Goal: Task Accomplishment & Management: Use online tool/utility

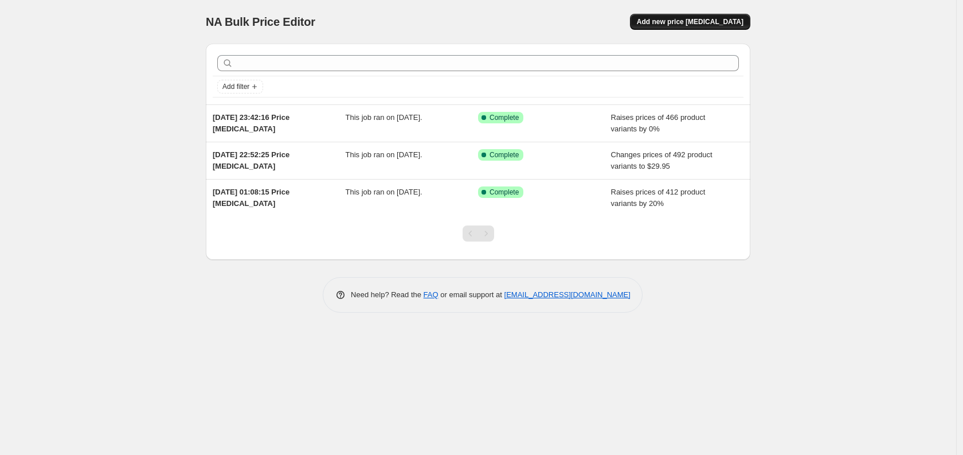
click at [700, 24] on span "Add new price [MEDICAL_DATA]" at bounding box center [690, 21] width 107 height 9
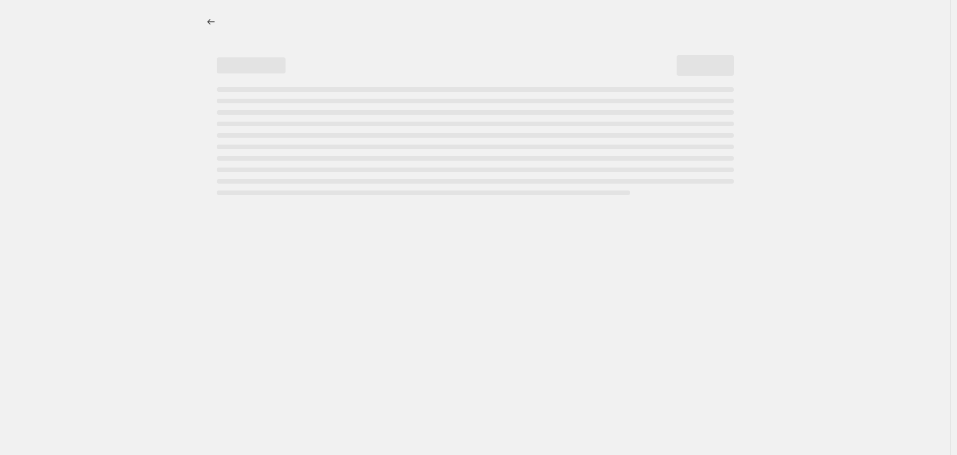
select select "percentage"
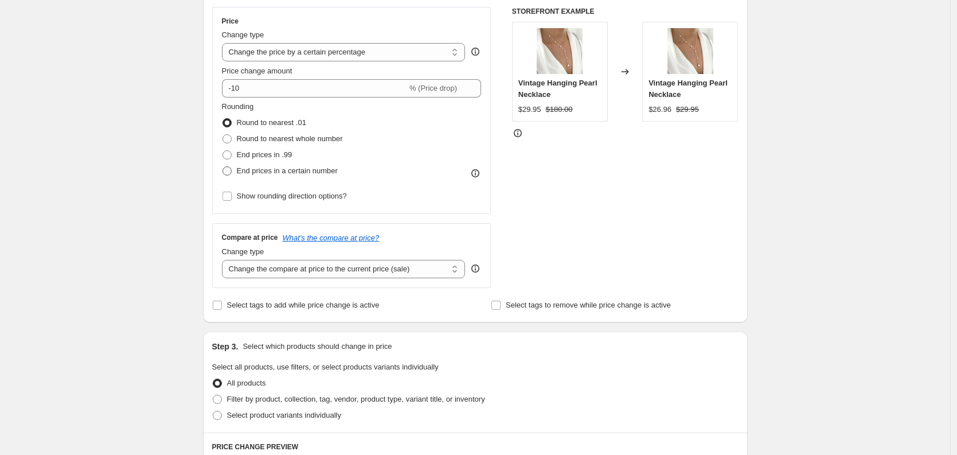
scroll to position [134, 0]
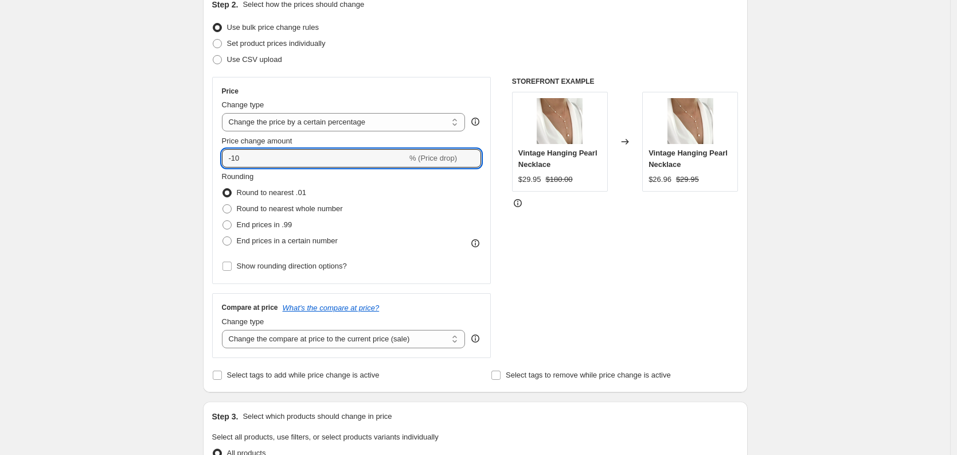
click at [217, 163] on div "Price Change type Change the price to a certain amount Change the price by a ce…" at bounding box center [351, 180] width 279 height 207
drag, startPoint x: 259, startPoint y: 158, endPoint x: 215, endPoint y: 158, distance: 44.2
click at [222, 158] on div "Price Change type Change the price to a certain amount Change the price by a ce…" at bounding box center [351, 180] width 279 height 207
type input "0"
click at [144, 178] on div "Create new price [MEDICAL_DATA]. This page is ready Create new price [MEDICAL_D…" at bounding box center [475, 439] width 950 height 1146
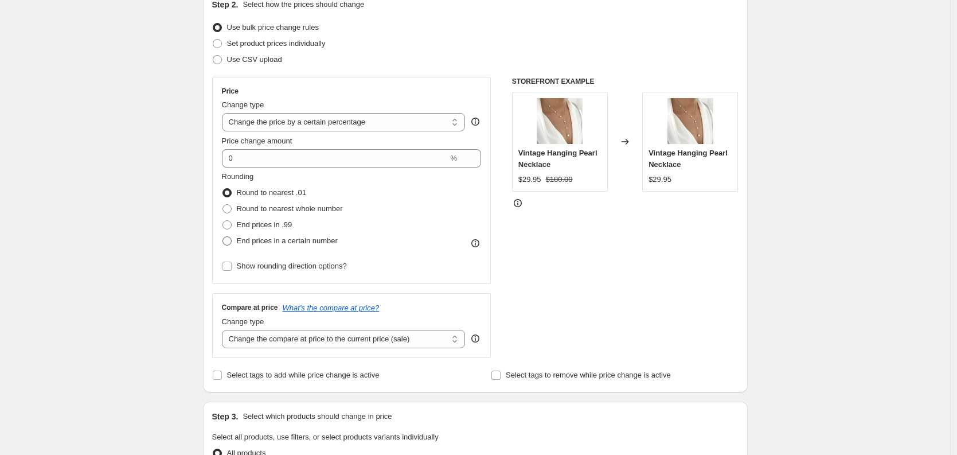
click at [264, 241] on span "End prices in a certain number" at bounding box center [287, 240] width 101 height 9
click at [223, 237] on input "End prices in a certain number" at bounding box center [222, 236] width 1 height 1
radio input "true"
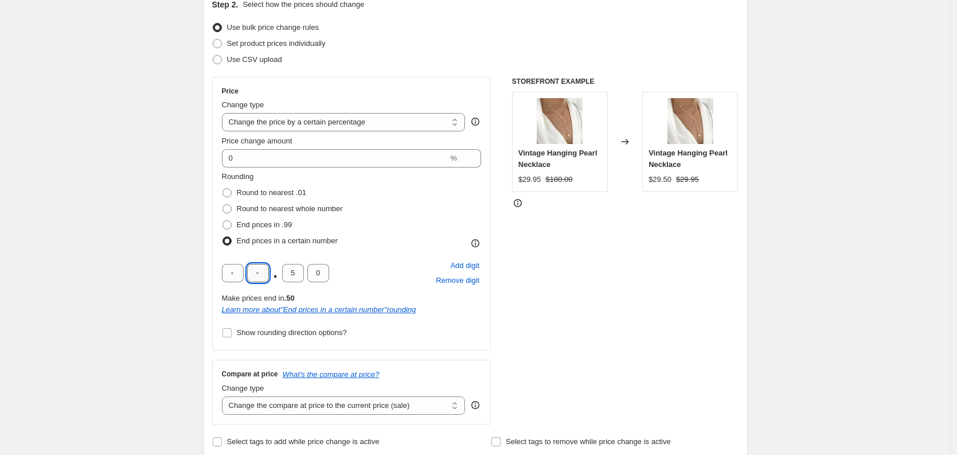
click at [264, 269] on input "text" at bounding box center [258, 273] width 22 height 18
type input "9"
click at [298, 275] on input "5" at bounding box center [293, 273] width 22 height 18
type input "9"
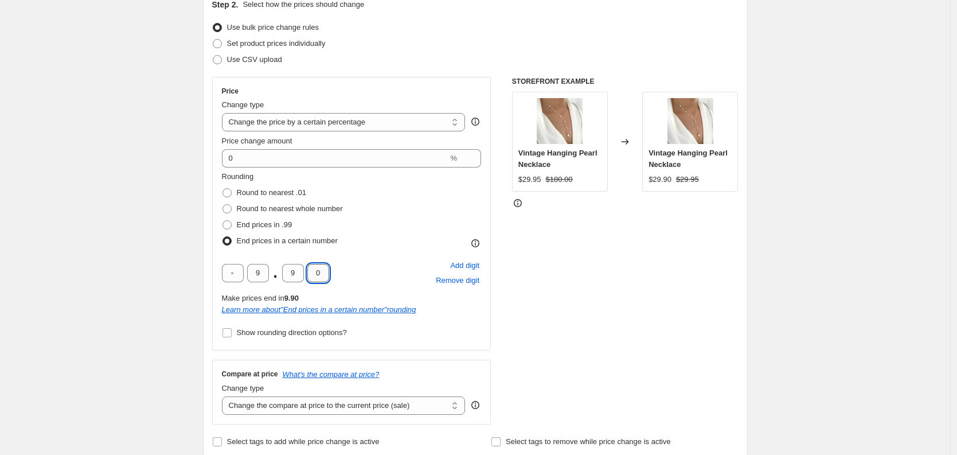
click at [319, 275] on input "0" at bounding box center [318, 273] width 22 height 18
type input "5"
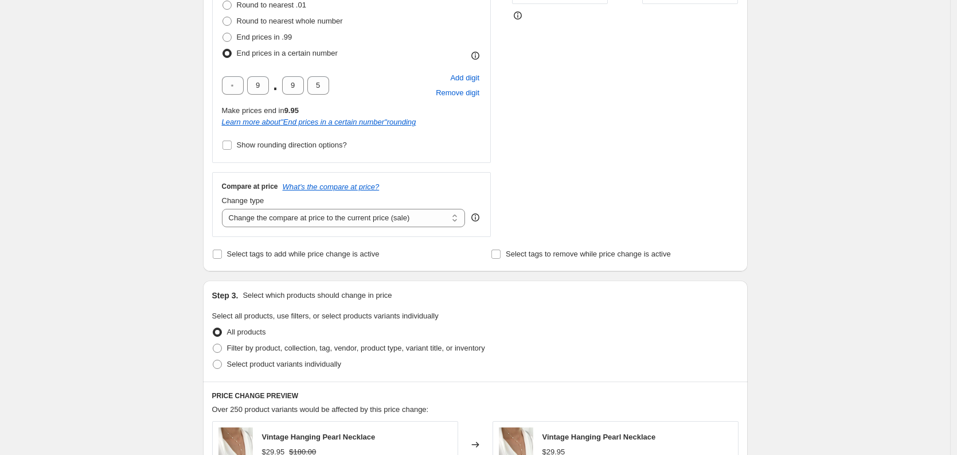
scroll to position [334, 0]
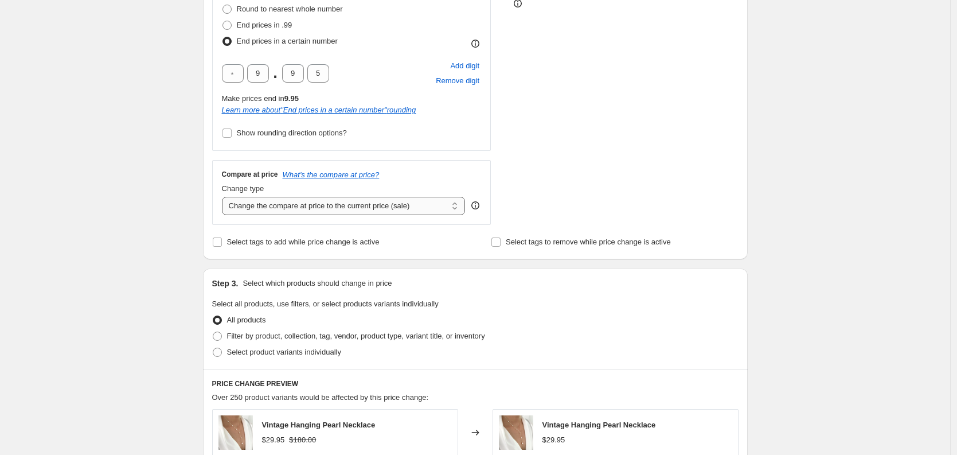
click at [324, 212] on select "Change the compare at price to the current price (sale) Change the compare at p…" at bounding box center [344, 206] width 244 height 18
select select "percentage"
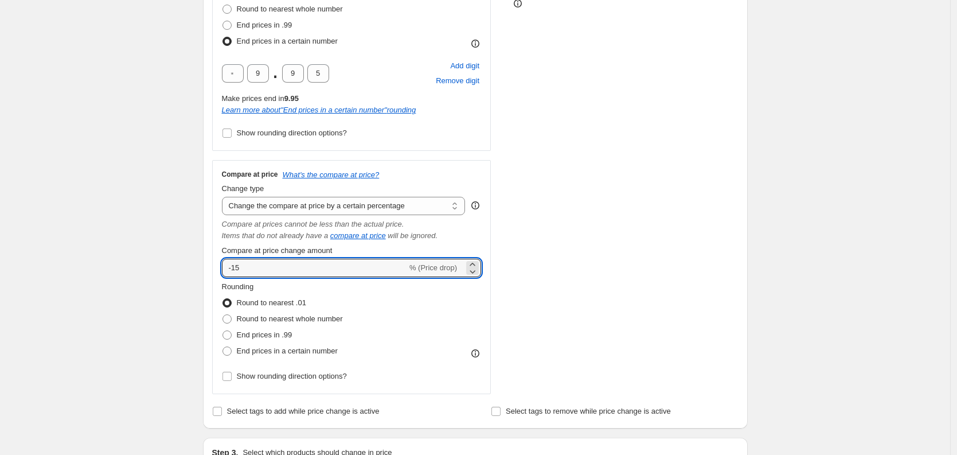
click at [221, 254] on div "Compare at price What's the compare at price? Change type Change the compare at…" at bounding box center [351, 277] width 279 height 234
drag, startPoint x: 239, startPoint y: 263, endPoint x: 220, endPoint y: 267, distance: 19.3
click at [189, 263] on div "Create new price [MEDICAL_DATA]. This page is ready Create new price [MEDICAL_D…" at bounding box center [475, 357] width 950 height 1382
drag, startPoint x: 219, startPoint y: 267, endPoint x: 175, endPoint y: 263, distance: 44.3
click at [177, 263] on div "Create new price [MEDICAL_DATA]. This page is ready Create new price [MEDICAL_D…" at bounding box center [475, 357] width 950 height 1382
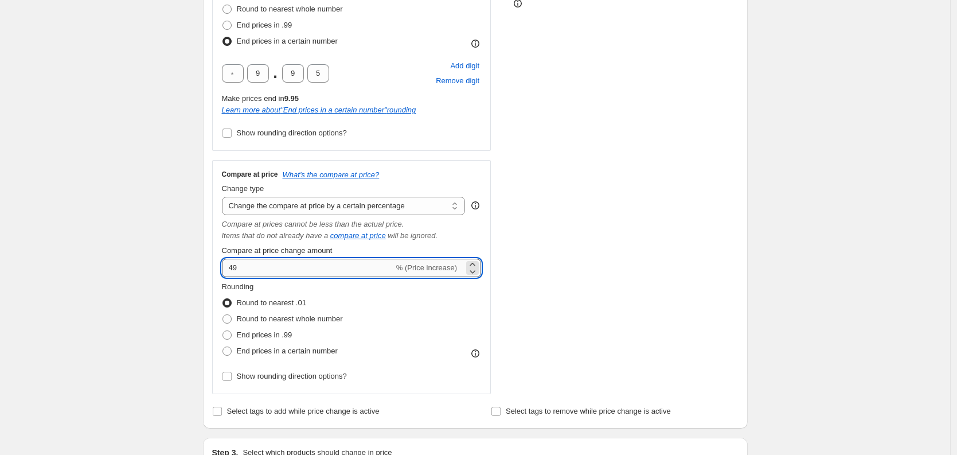
type input "4"
type input "0"
click at [330, 204] on select "Change the compare at price to the current price (sale) Change the compare at p…" at bounding box center [344, 206] width 244 height 18
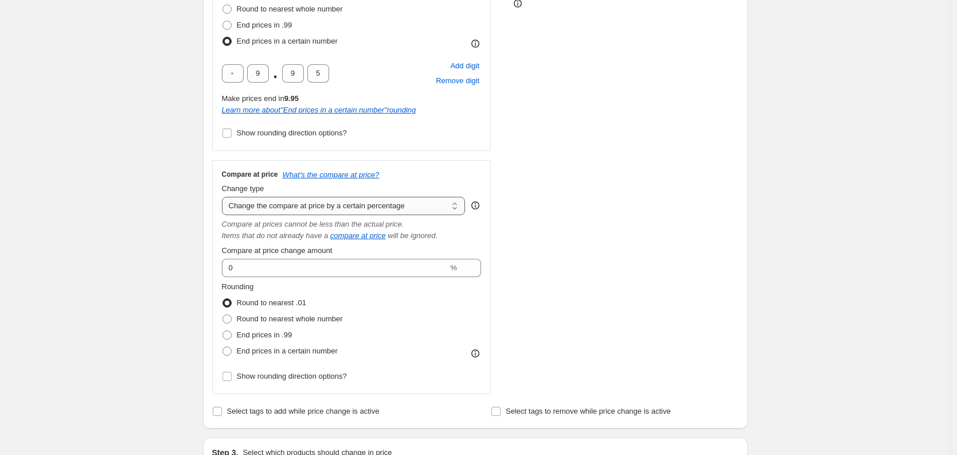
select select "pp"
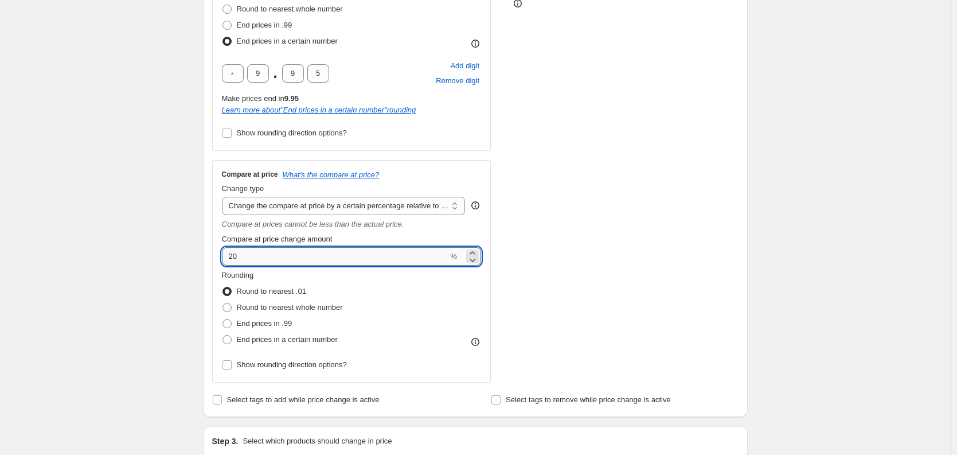
click at [283, 257] on input "20" at bounding box center [335, 256] width 226 height 18
click at [284, 257] on input "20" at bounding box center [335, 256] width 226 height 18
click at [299, 259] on input "20" at bounding box center [335, 256] width 226 height 18
click at [298, 260] on input "20" at bounding box center [335, 256] width 226 height 18
drag, startPoint x: 280, startPoint y: 256, endPoint x: 194, endPoint y: 247, distance: 87.1
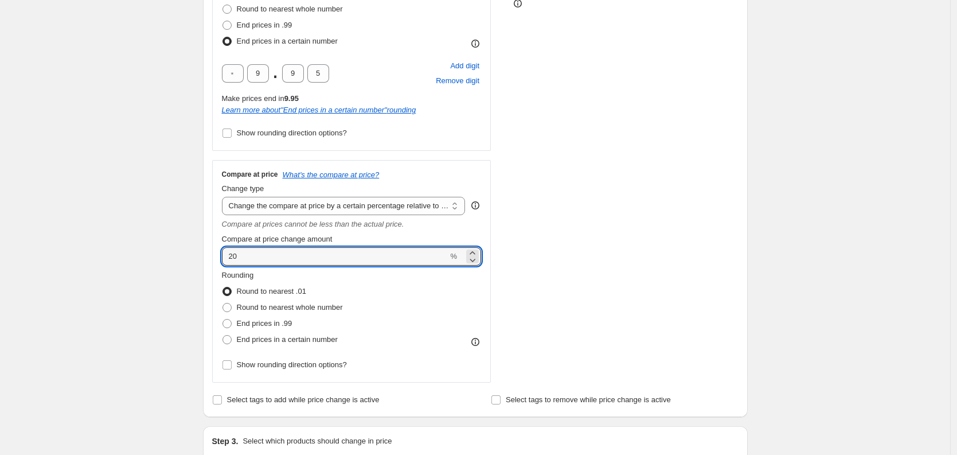
click at [195, 247] on div "Create new price [MEDICAL_DATA]. This page is ready Create new price [MEDICAL_D…" at bounding box center [475, 351] width 572 height 1370
type input "450"
drag, startPoint x: 61, startPoint y: 143, endPoint x: 146, endPoint y: 176, distance: 90.6
click at [62, 143] on div "Create new price [MEDICAL_DATA]. This page is ready Create new price [MEDICAL_D…" at bounding box center [475, 351] width 950 height 1370
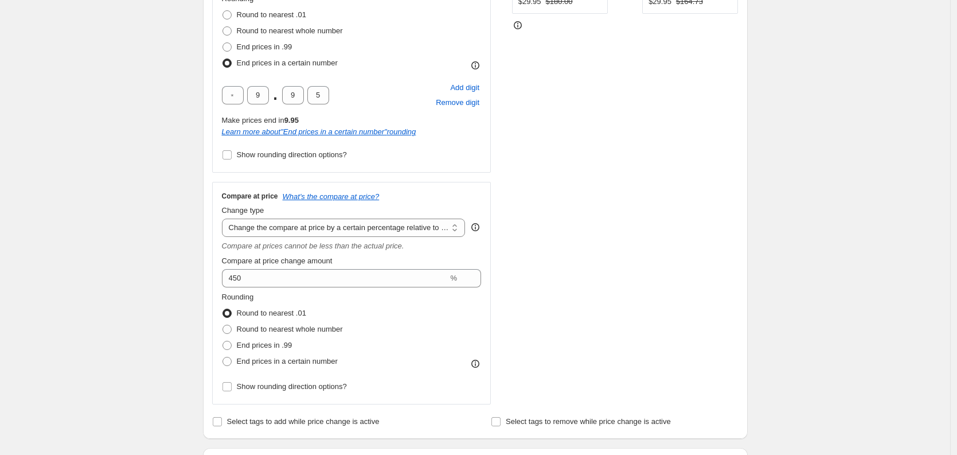
scroll to position [323, 0]
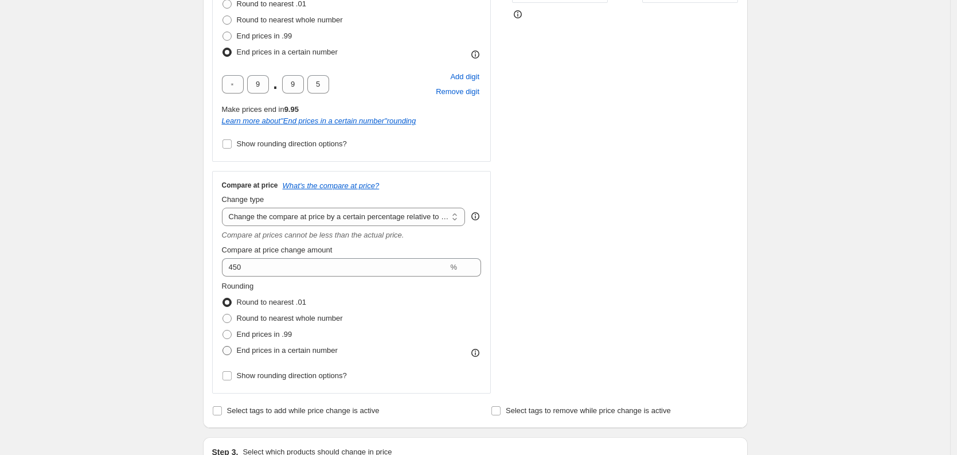
click at [276, 353] on span "End prices in a certain number" at bounding box center [287, 350] width 101 height 9
click at [223, 346] on input "End prices in a certain number" at bounding box center [222, 346] width 1 height 1
radio input "true"
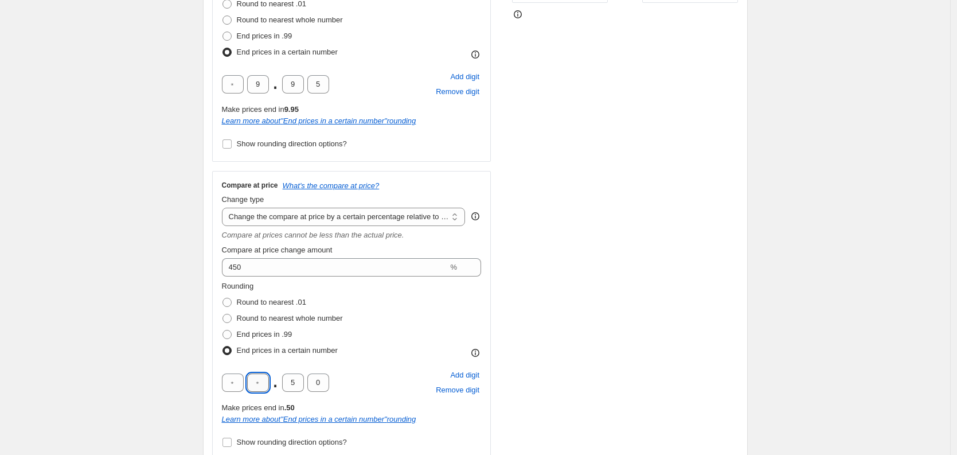
click at [250, 377] on input "text" at bounding box center [258, 382] width 22 height 18
type input "0"
click at [300, 382] on input "5" at bounding box center [293, 382] width 22 height 18
type input "0"
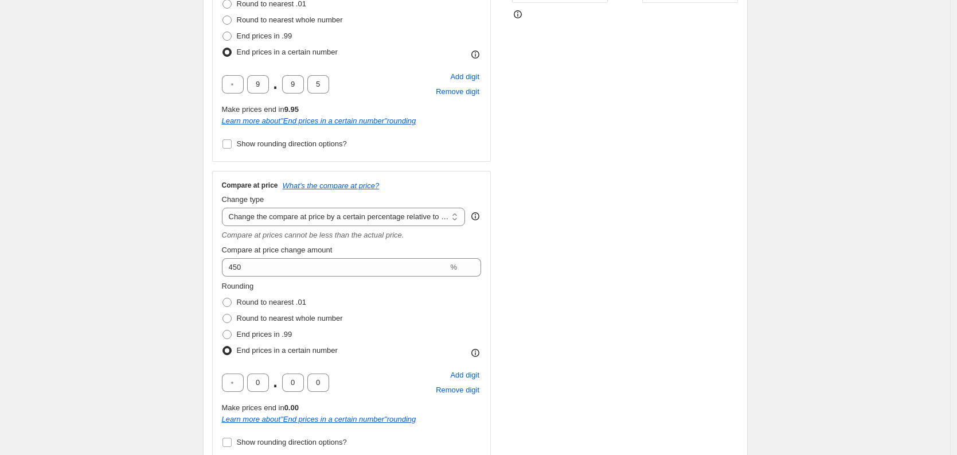
drag, startPoint x: 155, startPoint y: 335, endPoint x: 279, endPoint y: 349, distance: 125.2
click at [155, 334] on div "Create new price [MEDICAL_DATA]. This page is ready Create new price [MEDICAL_D…" at bounding box center [475, 395] width 950 height 1437
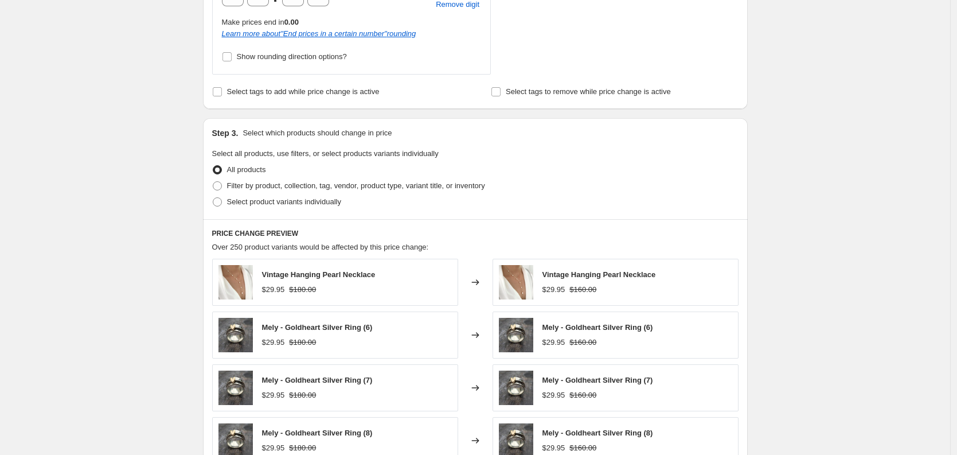
scroll to position [982, 0]
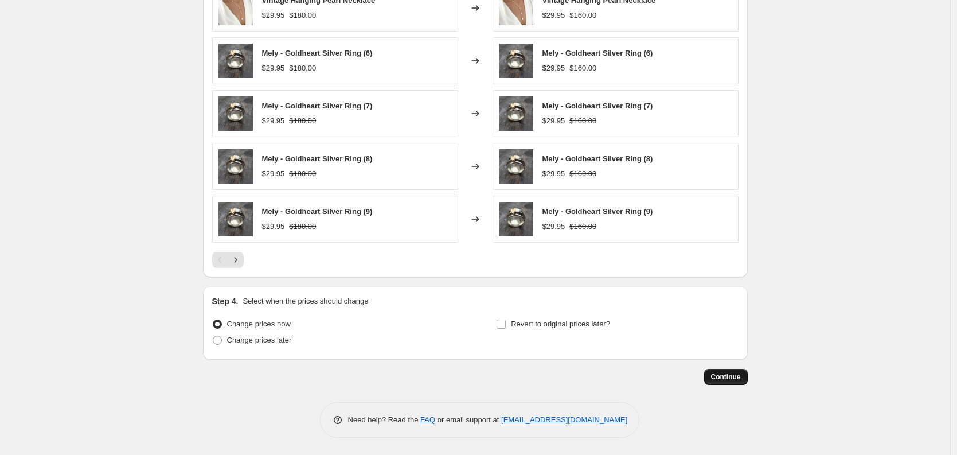
click at [717, 379] on span "Continue" at bounding box center [726, 376] width 30 height 9
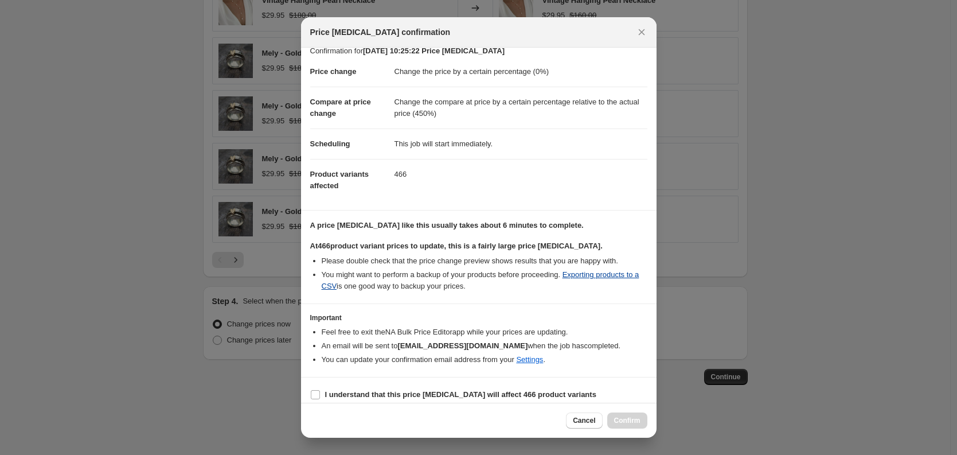
scroll to position [21, 0]
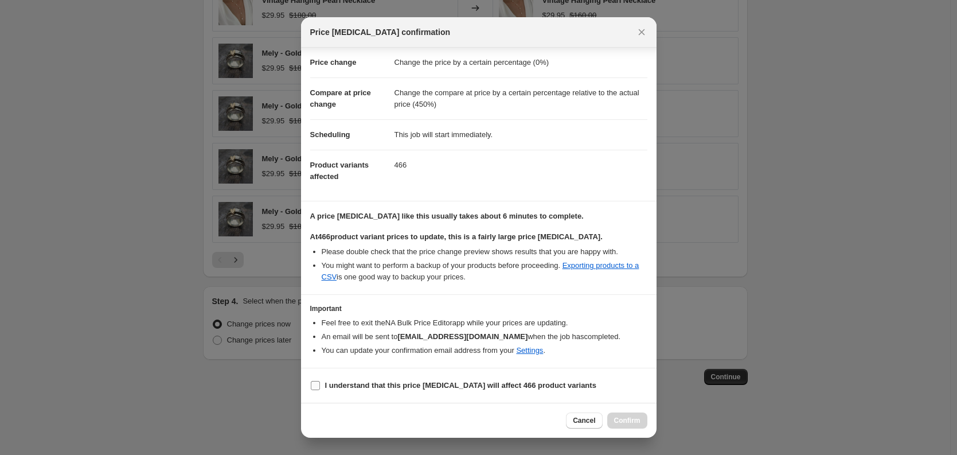
click at [313, 384] on input "I understand that this price [MEDICAL_DATA] will affect 466 product variants" at bounding box center [315, 385] width 9 height 9
checkbox input "true"
drag, startPoint x: 622, startPoint y: 419, endPoint x: 621, endPoint y: 395, distance: 23.5
click at [622, 418] on span "Confirm" at bounding box center [627, 420] width 26 height 9
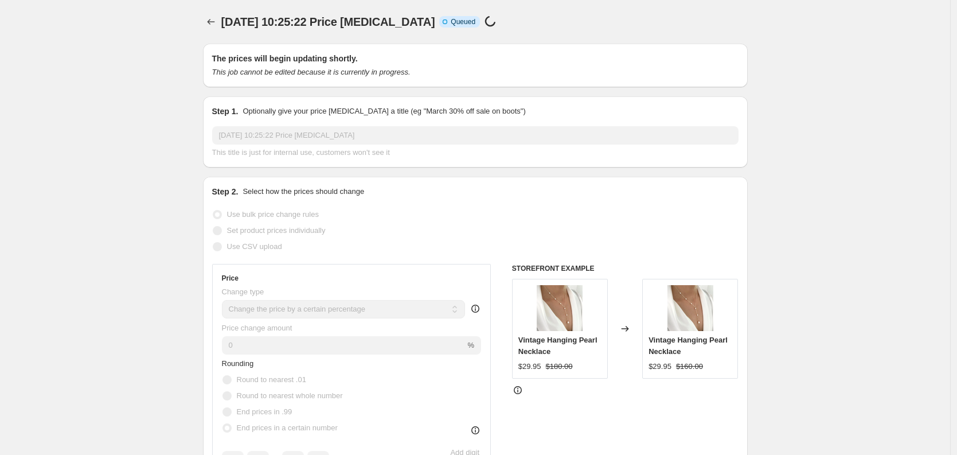
scroll to position [982, 0]
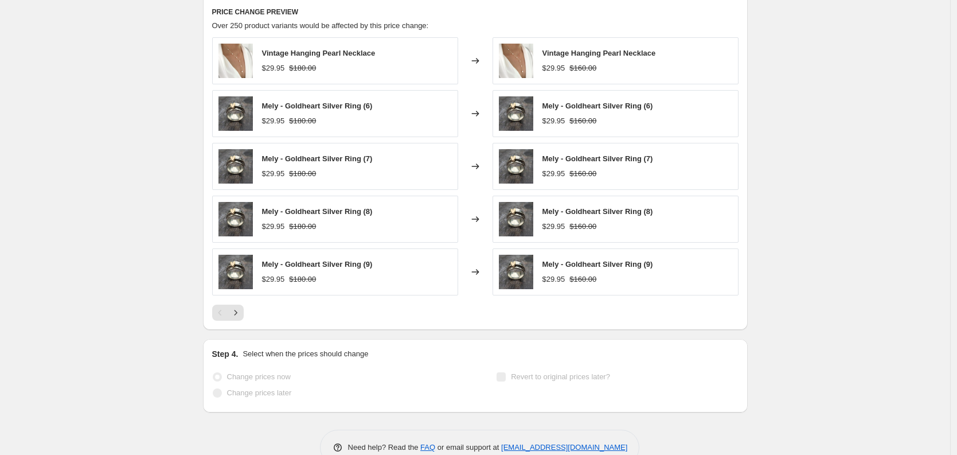
drag, startPoint x: 620, startPoint y: 128, endPoint x: 491, endPoint y: 126, distance: 129.0
click at [545, 133] on div "Mely - Goldheart Silver Ring (6) $29.95 $160.00" at bounding box center [616, 113] width 246 height 47
